Goal: Task Accomplishment & Management: Complete application form

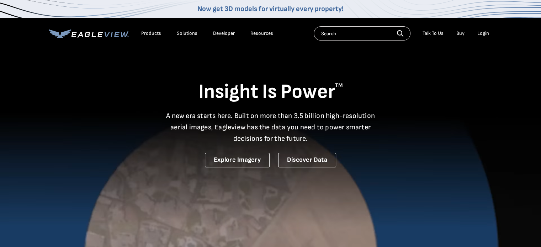
click at [154, 32] on div "Products" at bounding box center [151, 33] width 20 height 6
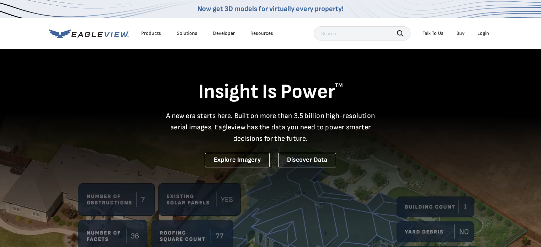
click at [148, 33] on div "Products" at bounding box center [151, 33] width 20 height 6
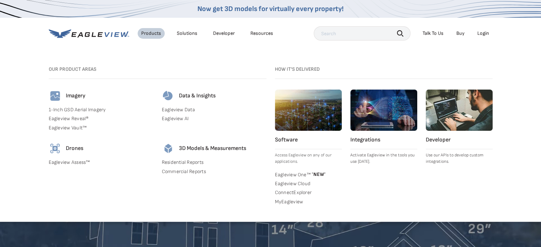
click at [283, 202] on link "MyEagleview" at bounding box center [308, 202] width 67 height 6
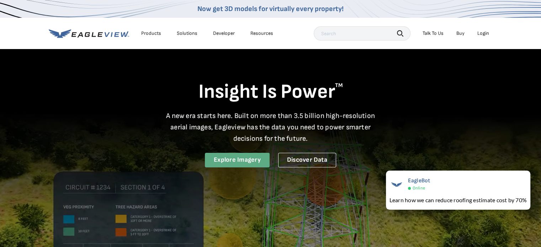
click at [247, 161] on link "Explore Imagery" at bounding box center [237, 160] width 65 height 15
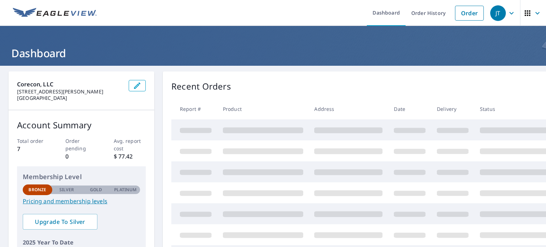
click at [65, 18] on img at bounding box center [55, 13] width 84 height 11
click at [534, 10] on icon "button" at bounding box center [538, 13] width 9 height 9
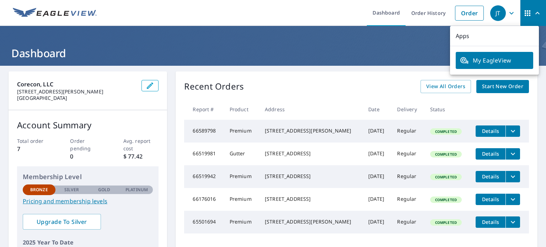
click at [525, 11] on icon "button" at bounding box center [528, 13] width 6 height 6
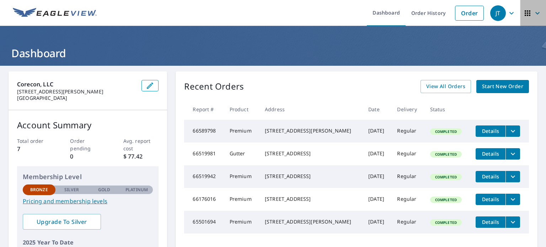
click at [524, 11] on icon "button" at bounding box center [528, 13] width 9 height 9
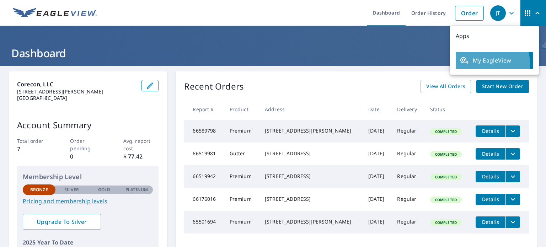
click at [487, 63] on span "My EagleView" at bounding box center [494, 60] width 69 height 9
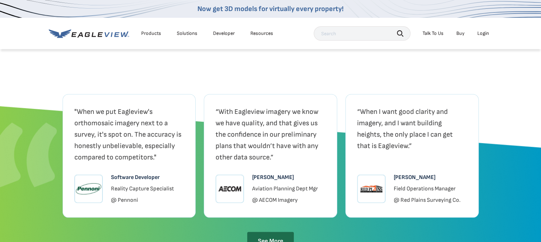
scroll to position [1459, 0]
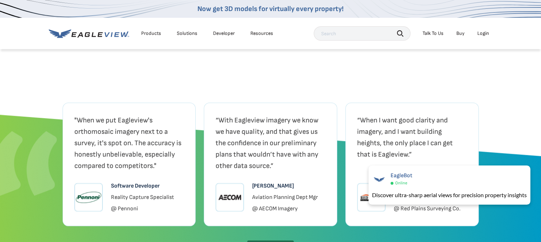
click at [268, 33] on div "Resources" at bounding box center [261, 33] width 23 height 6
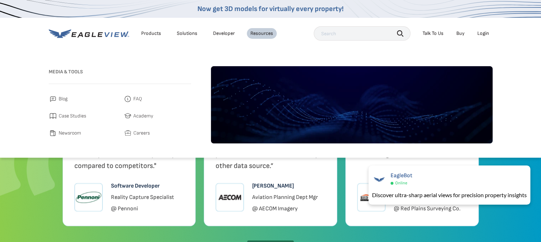
click at [148, 37] on li "Products" at bounding box center [151, 33] width 27 height 11
click at [160, 28] on li "Products" at bounding box center [151, 33] width 27 height 11
click at [154, 35] on div "Products" at bounding box center [151, 33] width 20 height 6
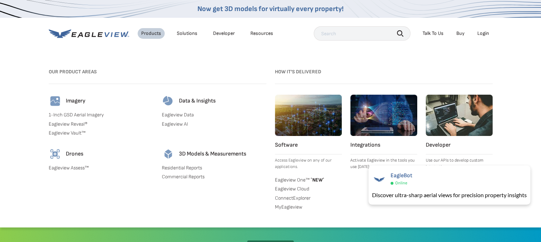
click at [80, 122] on link "Eagleview Reveal®" at bounding box center [101, 124] width 105 height 6
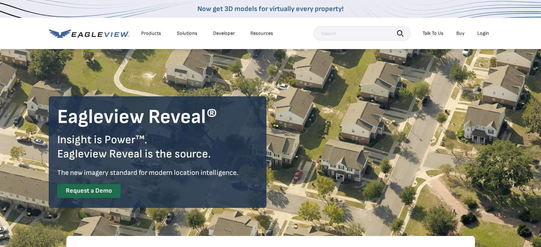
click at [156, 31] on div "Products" at bounding box center [151, 33] width 20 height 6
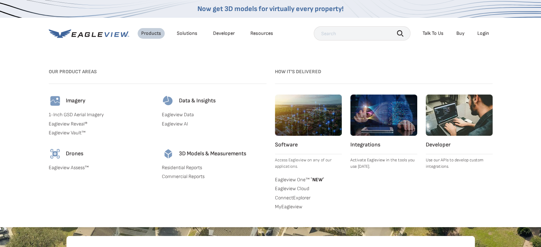
click at [72, 167] on link "Eagleview Assess™" at bounding box center [101, 168] width 105 height 6
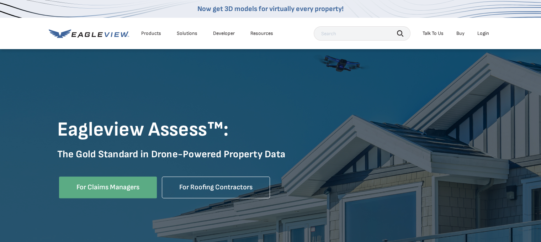
scroll to position [71, 0]
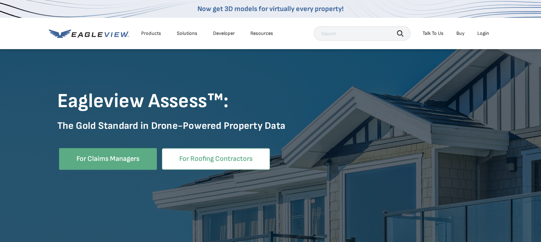
click at [221, 157] on link "For Roofing Contractors" at bounding box center [216, 159] width 108 height 22
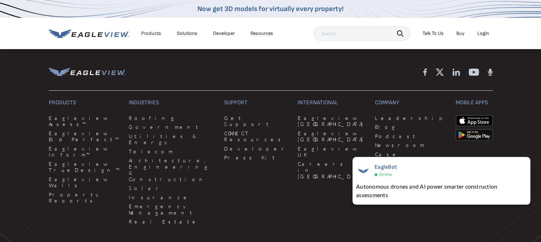
scroll to position [2312, 0]
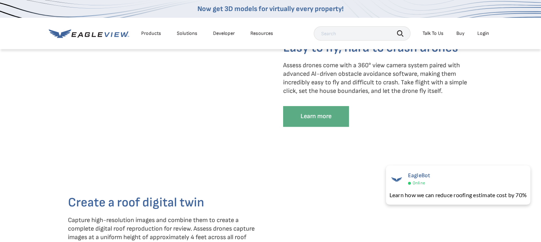
scroll to position [633, 0]
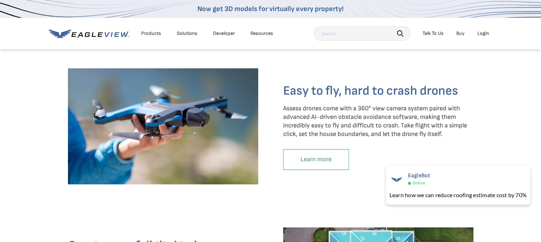
click at [328, 166] on link "Learn more" at bounding box center [316, 159] width 66 height 21
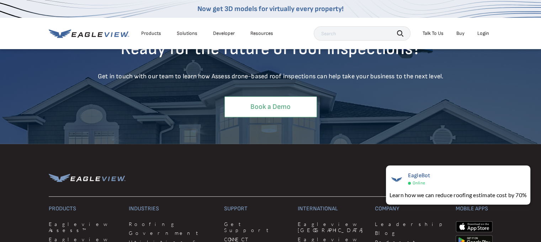
click at [281, 116] on link "Book a Demo" at bounding box center [270, 106] width 92 height 21
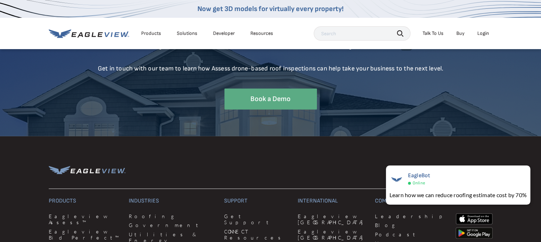
scroll to position [2270, 0]
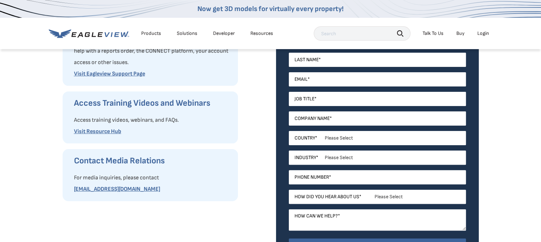
scroll to position [107, 0]
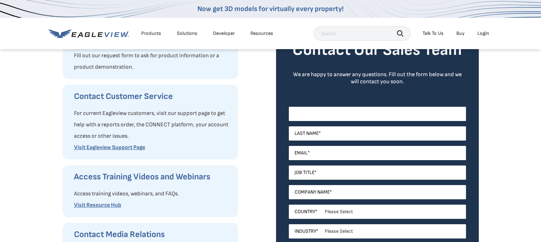
click at [338, 111] on input "First Name *" at bounding box center [377, 114] width 177 height 14
type input "Kyle"
type input "Whitsett"
type input "kwhitsett79@gmail.com"
select select "[GEOGRAPHIC_DATA]"
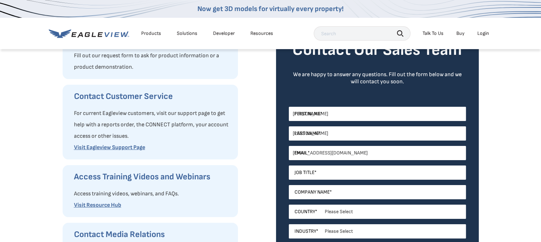
type input "19315398540"
select select "Tennessee"
drag, startPoint x: 360, startPoint y: 153, endPoint x: 236, endPoint y: 163, distance: 124.2
click at [0, 0] on div "Request Product Information Fill out our request form to ask for product inform…" at bounding box center [0, 0] width 0 height 0
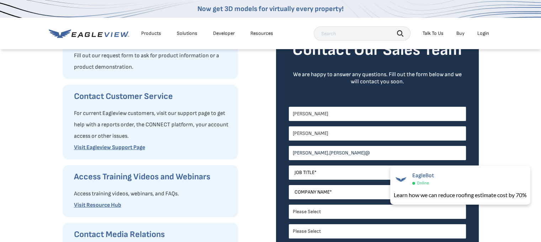
type input "kyle.whitsett@here2help.com"
click at [328, 172] on input "Job Title *" at bounding box center [377, 172] width 177 height 14
type input "Project Estimator"
click at [333, 192] on input "Company Name *" at bounding box center [377, 192] width 177 height 14
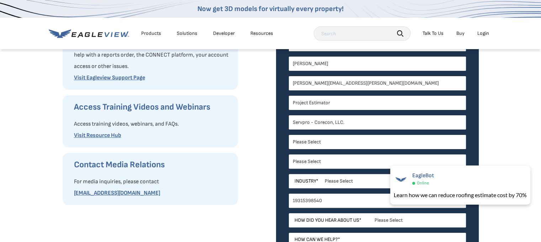
scroll to position [178, 0]
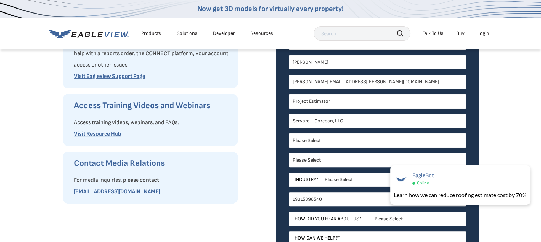
type input "Servpro - Corecon, LLC."
click at [337, 182] on select "Please Select Architects & Engineering Construction Electric/Gas Utilities Gove…" at bounding box center [377, 180] width 177 height 14
select select "Construction"
click at [289, 173] on select "Please Select Architects & Engineering Construction Electric/Gas Utilities Gove…" at bounding box center [377, 180] width 177 height 14
drag, startPoint x: 339, startPoint y: 201, endPoint x: 223, endPoint y: 195, distance: 115.4
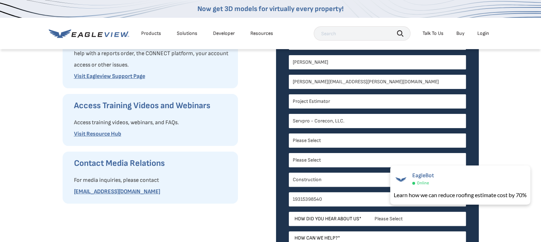
click at [0, 0] on div "Request Product Information Fill out our request form to ask for product inform…" at bounding box center [0, 0] width 0 height 0
type input "6152006618"
click at [399, 216] on select "Please Select Search Engine Social Media Word of Mouth Podcast Online Advertise…" at bounding box center [377, 219] width 177 height 14
select select "Search Engine"
click at [289, 212] on select "Please Select Search Engine Social Media Word of Mouth Podcast Online Advertise…" at bounding box center [377, 219] width 177 height 14
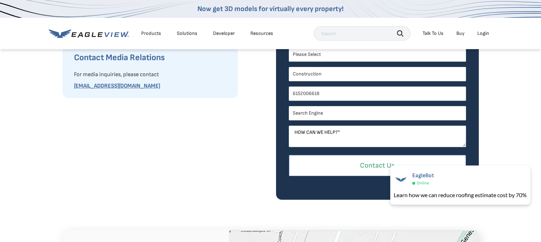
scroll to position [285, 0]
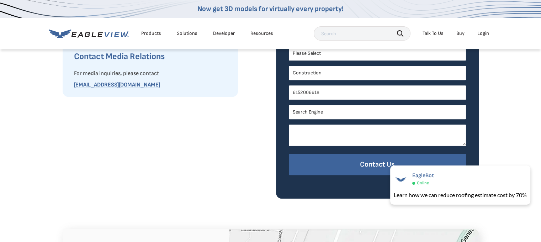
click at [341, 129] on textarea "How can we help? *" at bounding box center [377, 135] width 177 height 21
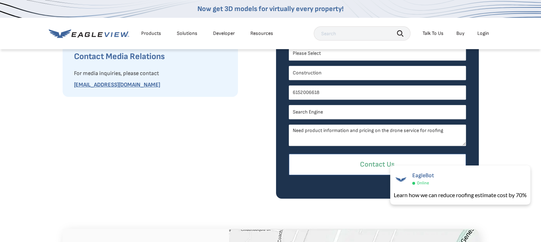
type textarea "Need product information and pricing on the drone service for roofing"
click at [371, 163] on input "Contact Us" at bounding box center [377, 165] width 177 height 22
